Goal: Obtain resource: Download file/media

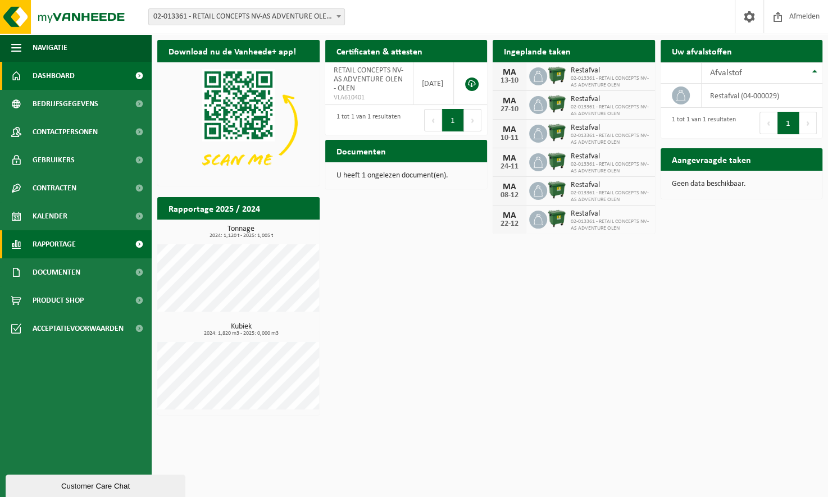
click at [76, 241] on span "Rapportage" at bounding box center [54, 244] width 43 height 28
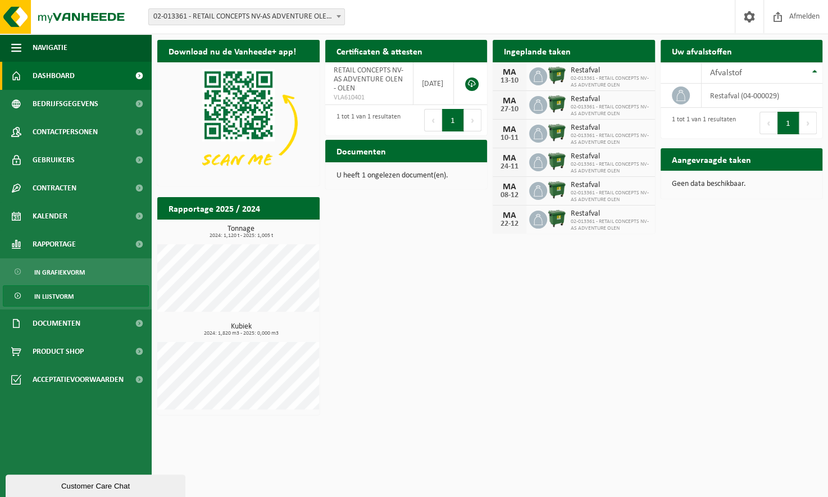
click at [83, 297] on link "In lijstvorm" at bounding box center [76, 295] width 146 height 21
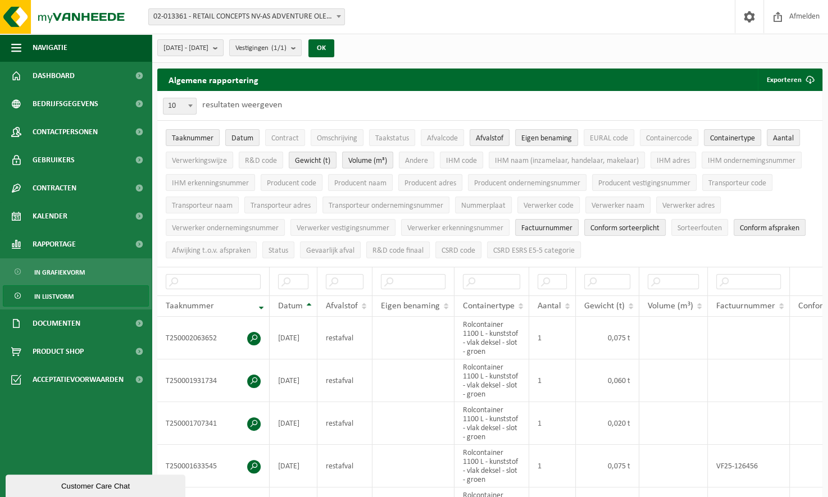
click at [322, 8] on div "Vestiging: 02-013361 - RETAIL CONCEPTS NV-AS ADVENTURE OLEN - OLEN 02-013362 - …" at bounding box center [414, 17] width 828 height 34
click at [323, 19] on span "02-013361 - RETAIL CONCEPTS NV-AS ADVENTURE OLEN - OLEN" at bounding box center [247, 17] width 196 height 16
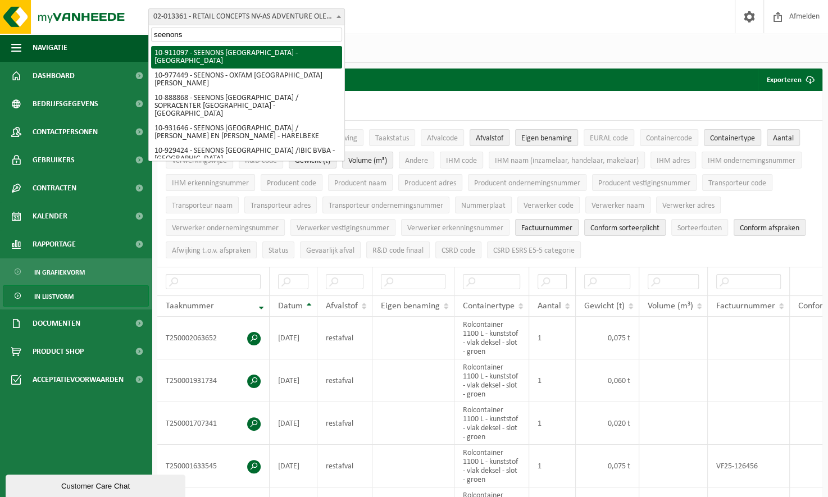
type input "seenons"
select select "124943"
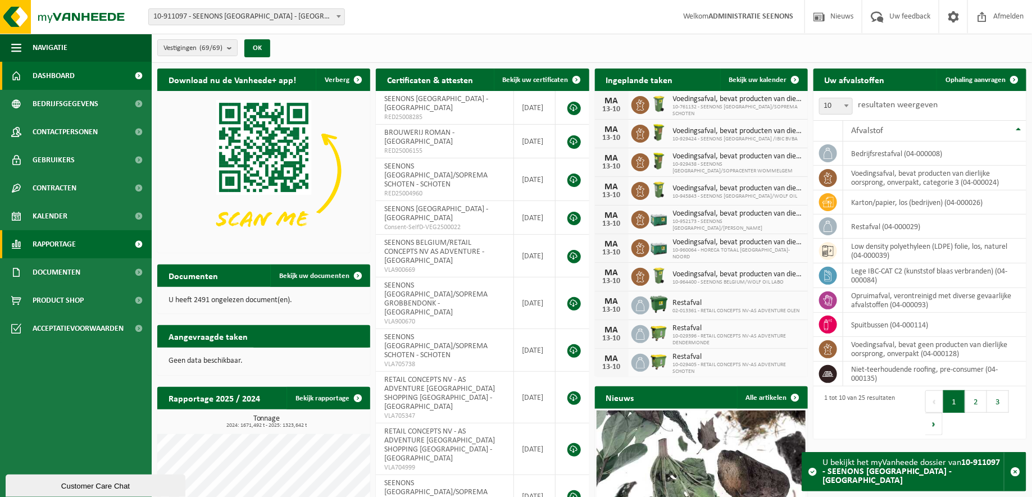
click at [63, 243] on span "Rapportage" at bounding box center [54, 244] width 43 height 28
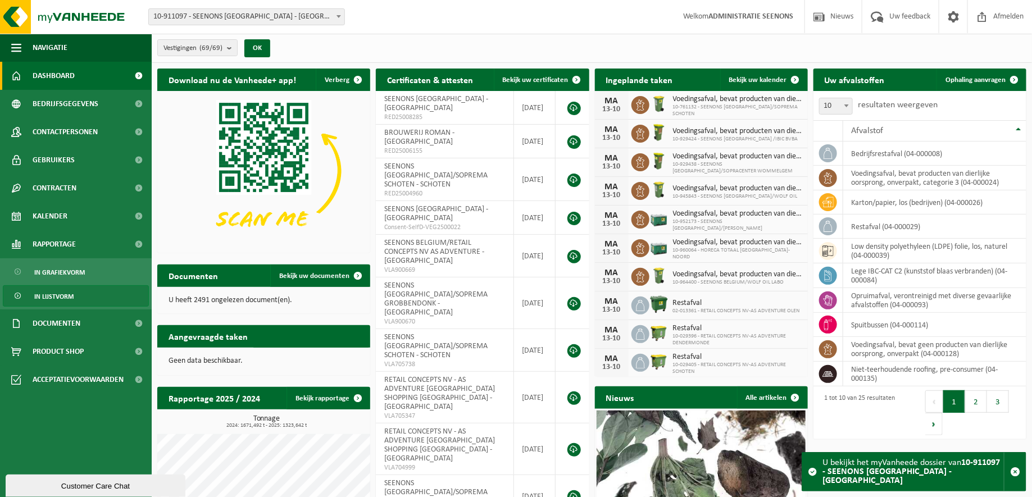
click at [70, 300] on span "In lijstvorm" at bounding box center [53, 296] width 39 height 21
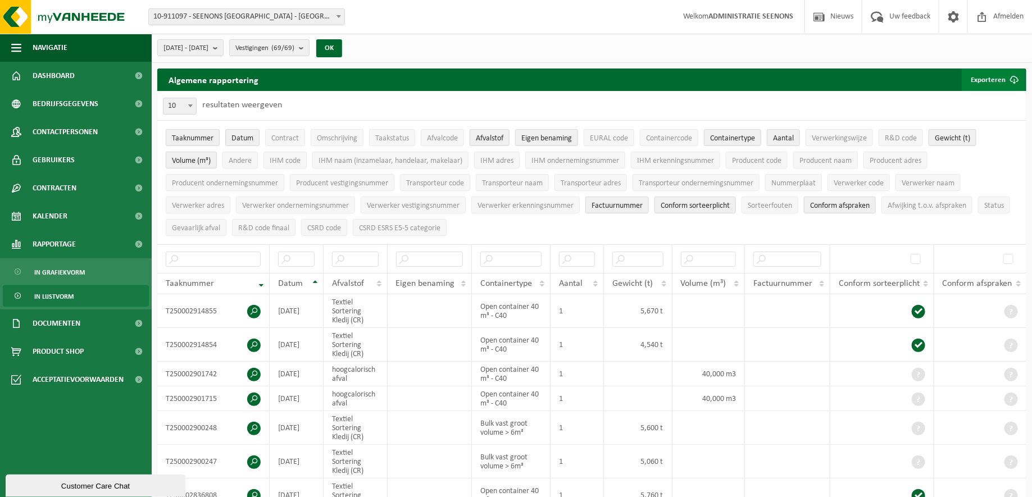
click at [993, 75] on button "Exporteren" at bounding box center [993, 80] width 63 height 22
click at [986, 126] on link "Alle beschikbare kolommen" at bounding box center [974, 124] width 102 height 22
